Goal: Information Seeking & Learning: Learn about a topic

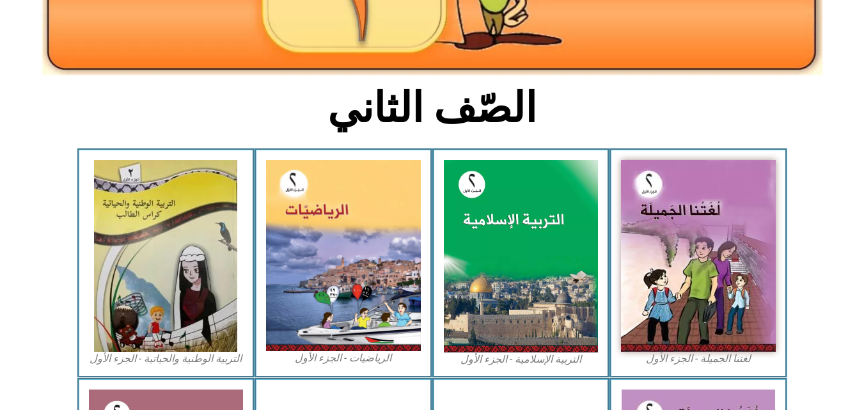
scroll to position [328, 0]
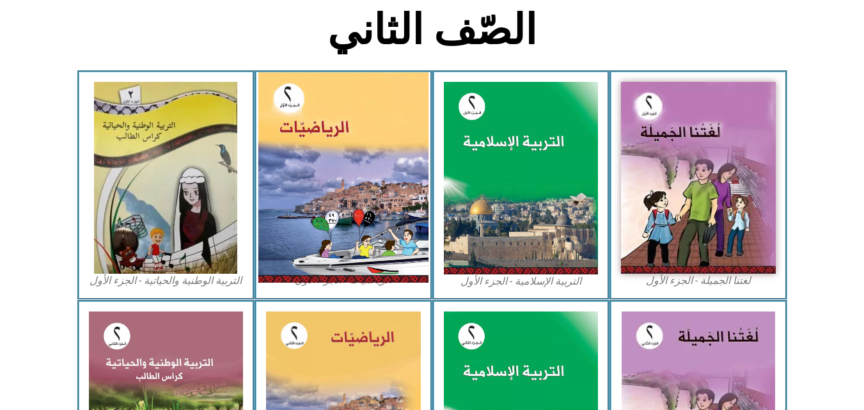
click at [269, 189] on img at bounding box center [343, 177] width 170 height 210
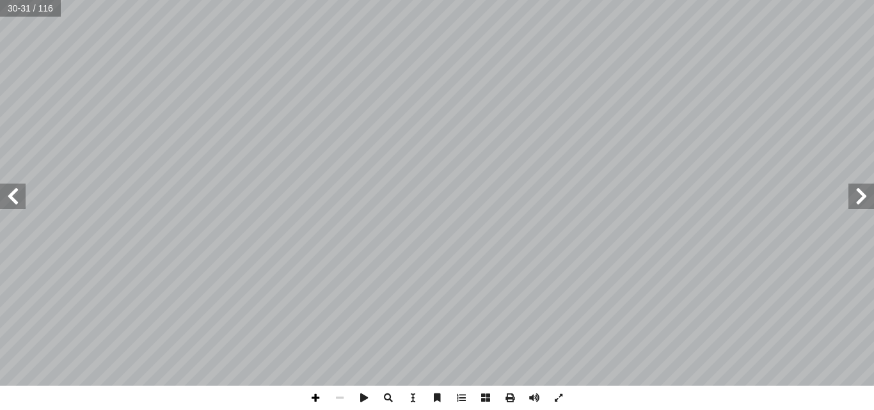
click at [305, 404] on span at bounding box center [315, 398] width 24 height 24
click at [313, 392] on span at bounding box center [315, 398] width 24 height 24
click at [399, 405] on div "28 مع: َ الج َ ج ِ نات ُ د ِ ج أ ا ، و ِ ل المناز َ لوحة ُ ستخدم أ ا ١١ ِ مساعد…" at bounding box center [437, 205] width 874 height 410
